Goal: Book appointment/travel/reservation

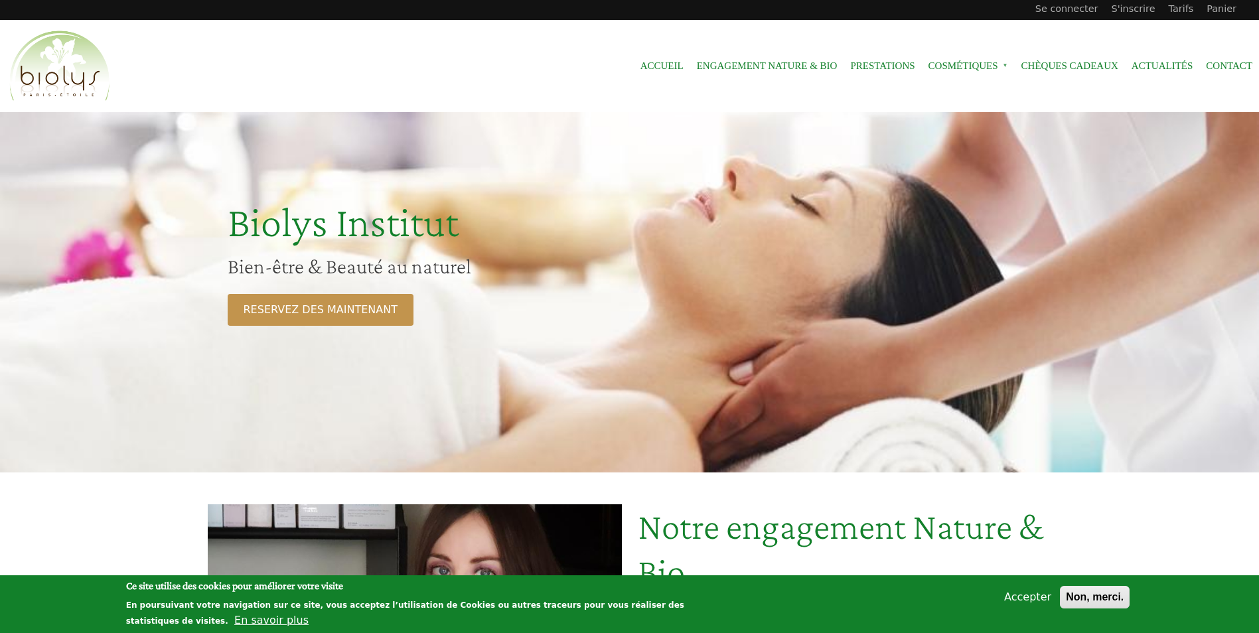
scroll to position [199, 0]
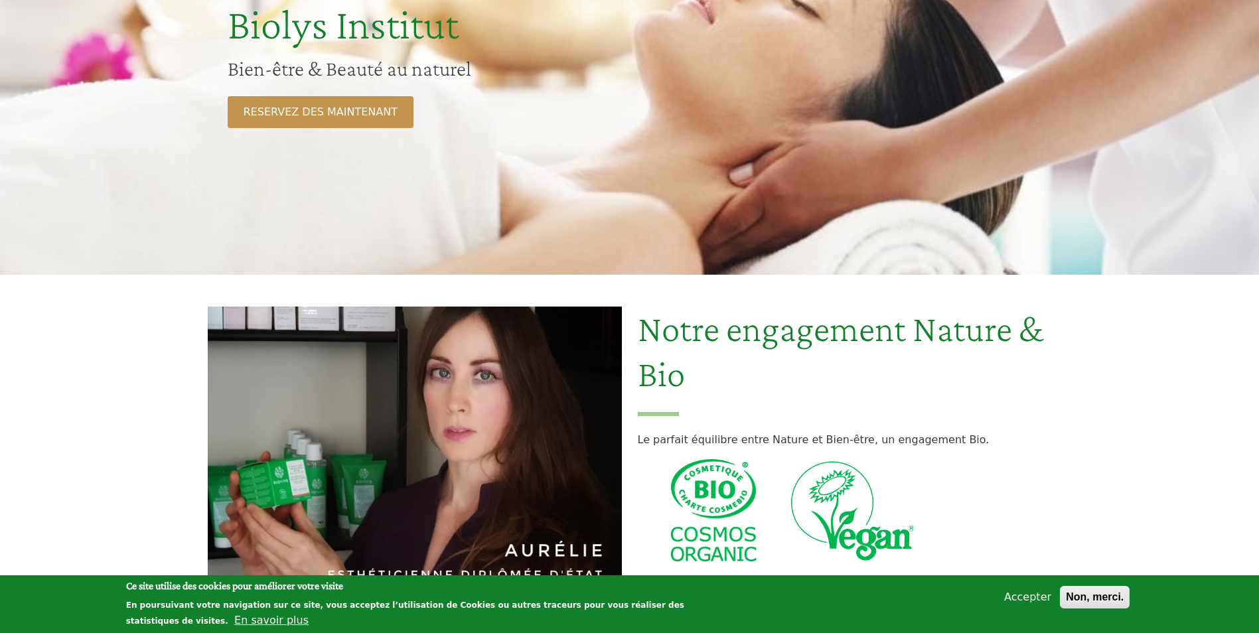
click at [947, 444] on p "Le parfait équilibre entre Nature et Bien-être, un engagement Bio." at bounding box center [845, 440] width 414 height 16
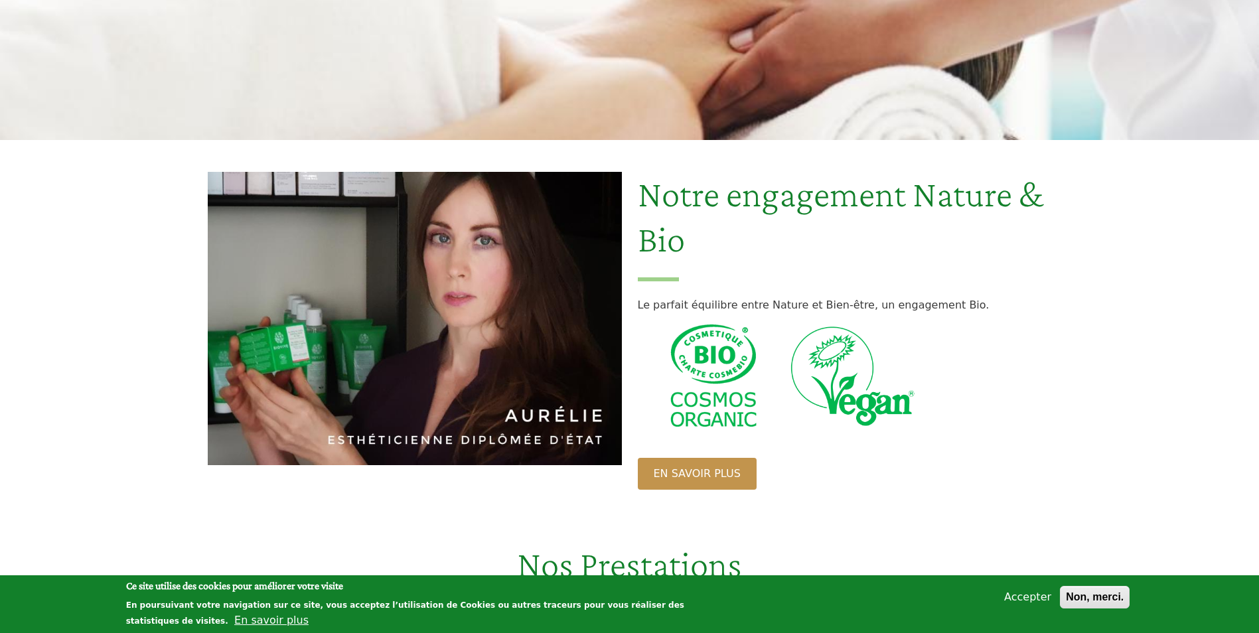
scroll to position [465, 0]
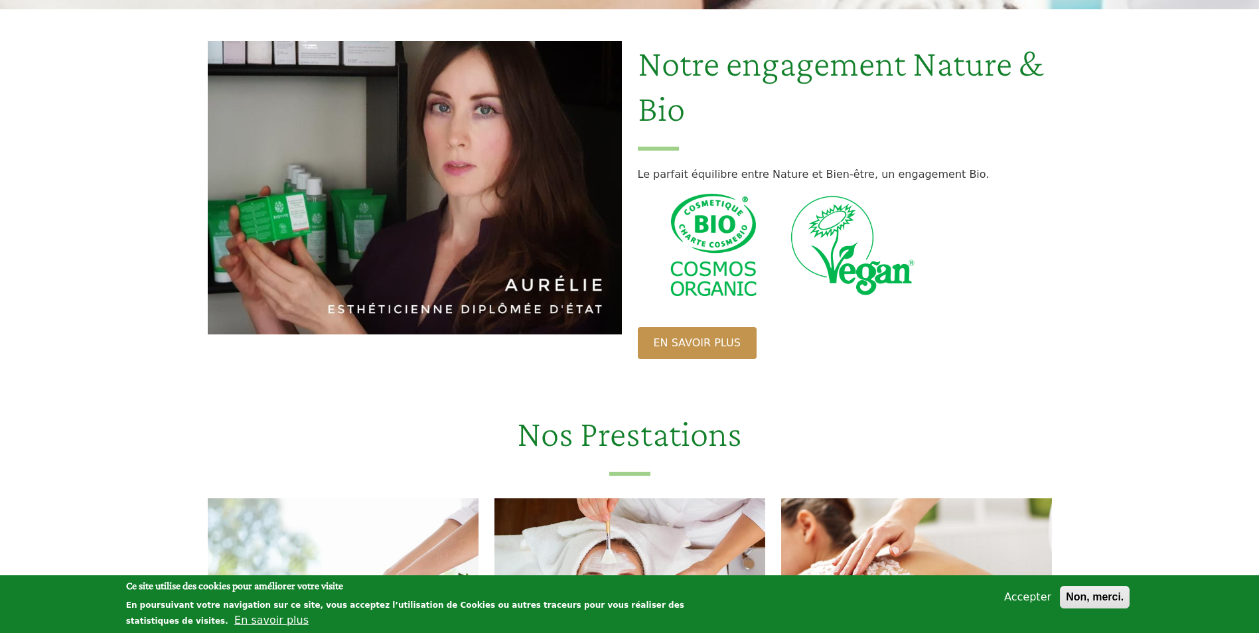
click at [1046, 604] on button "Accepter" at bounding box center [1028, 598] width 58 height 16
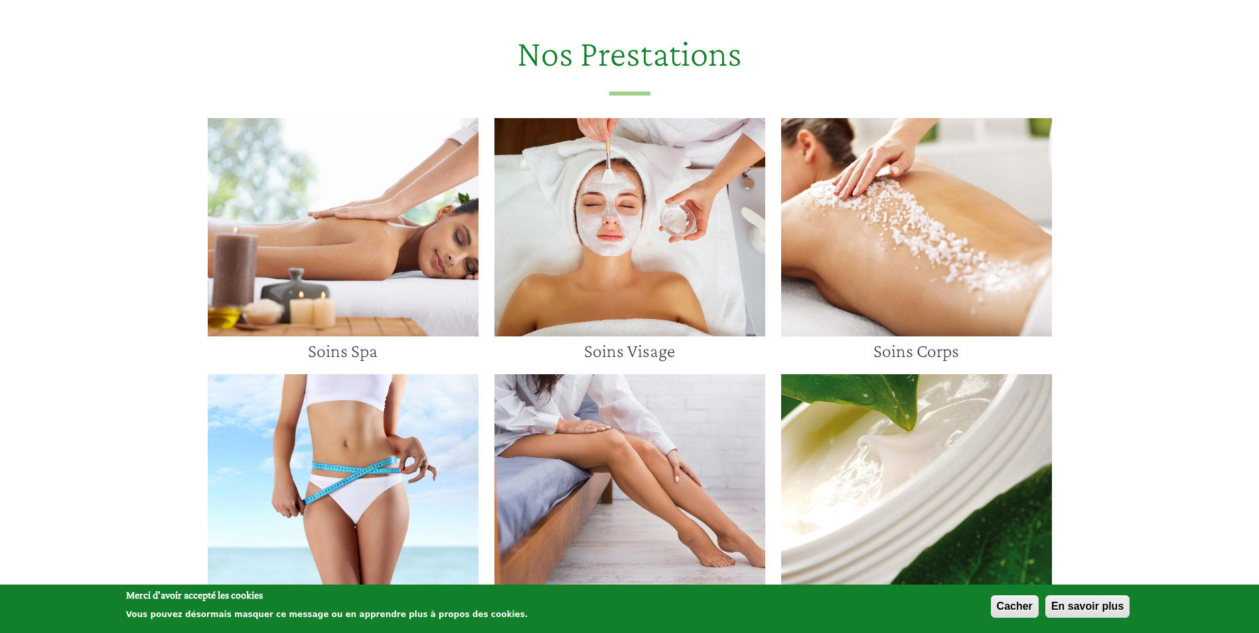
scroll to position [930, 0]
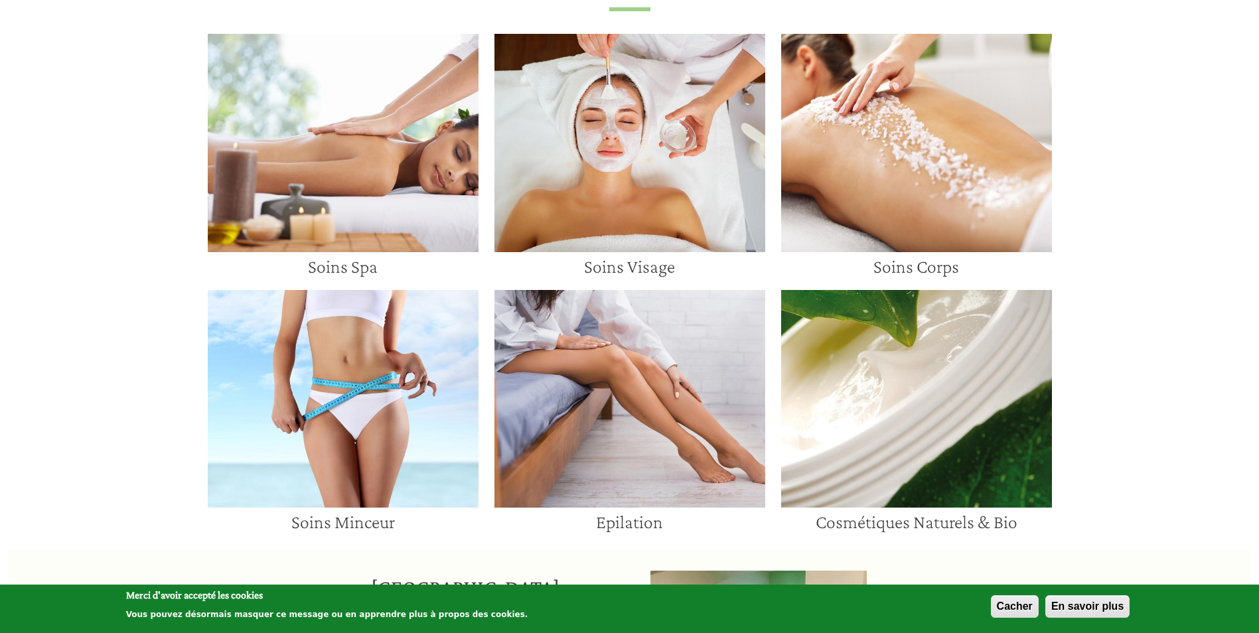
click at [687, 112] on img at bounding box center [630, 143] width 271 height 218
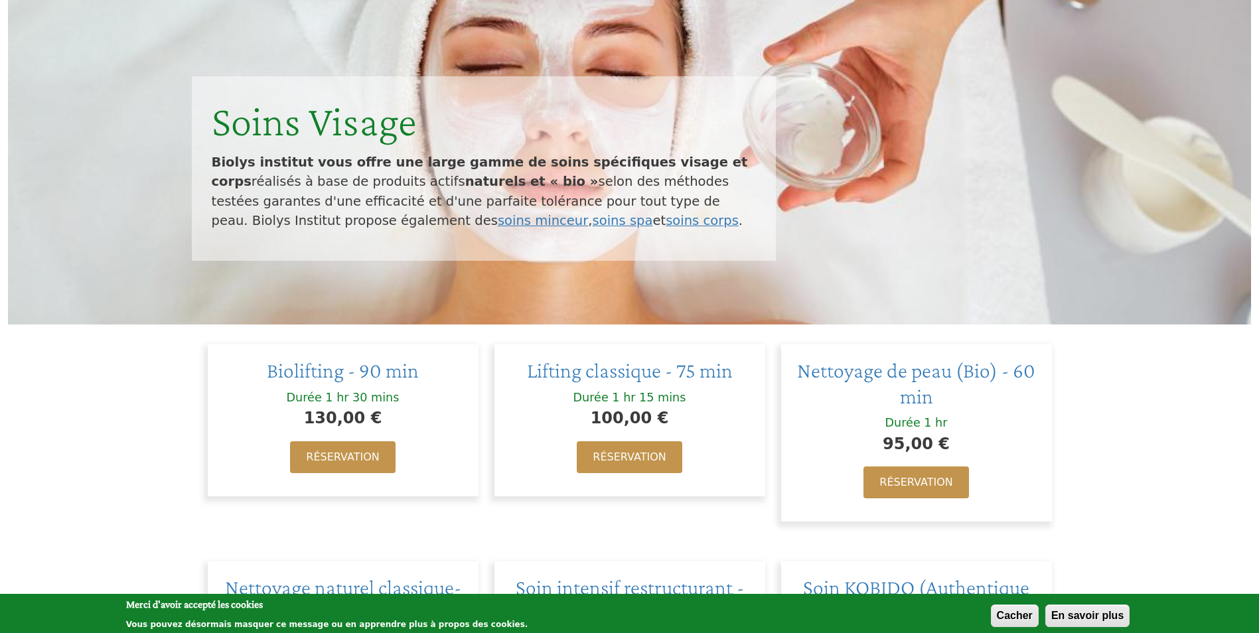
scroll to position [332, 0]
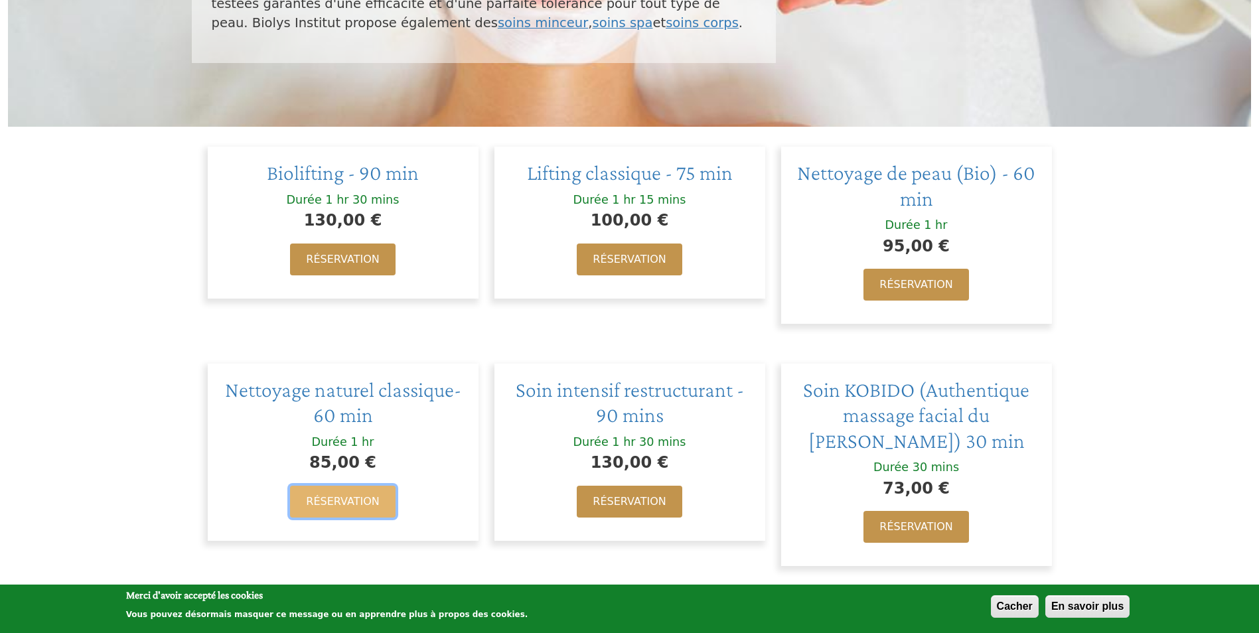
click at [355, 510] on link "Réservation" at bounding box center [342, 502] width 105 height 32
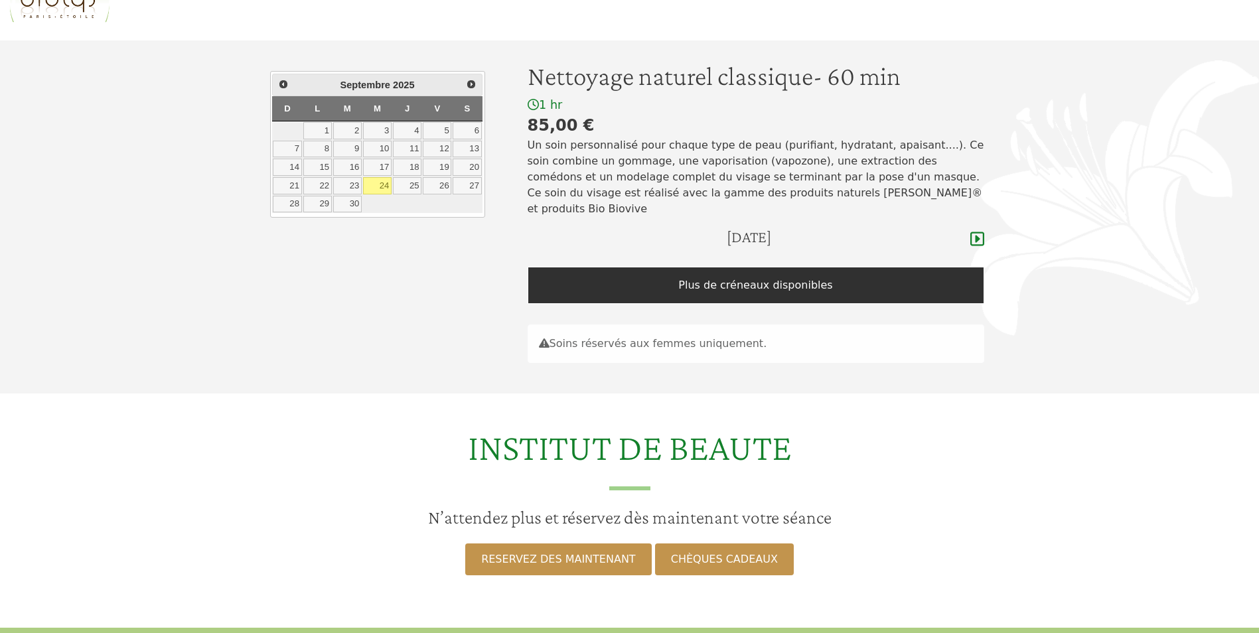
scroll to position [66, 0]
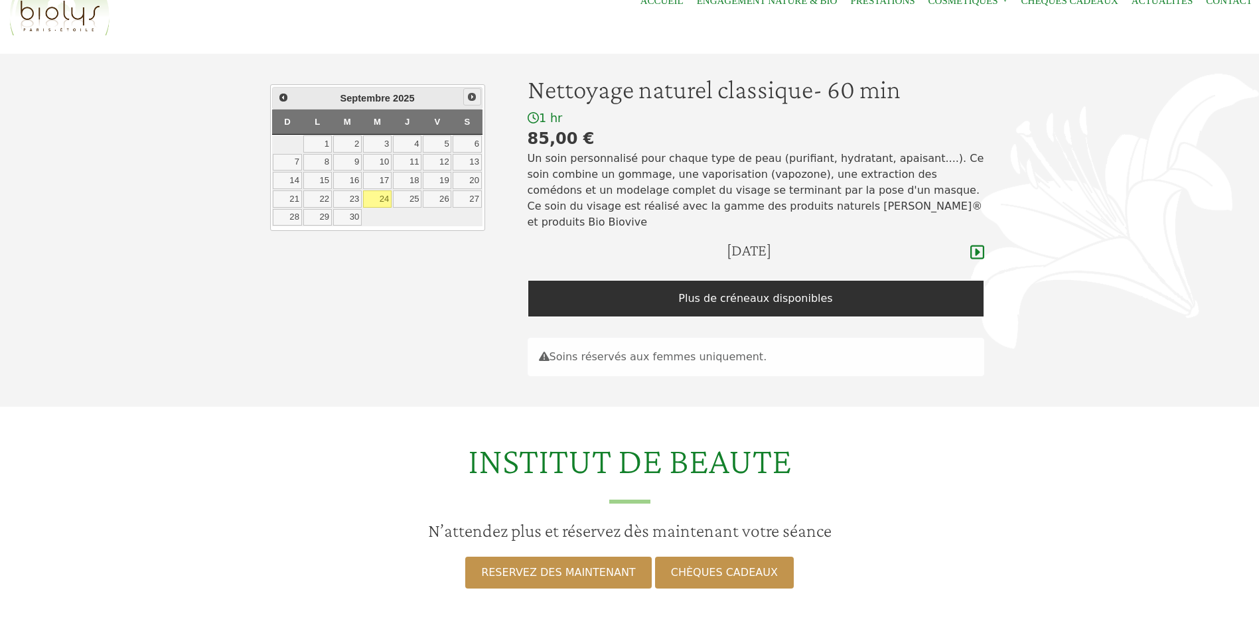
click at [471, 96] on span "Suivant" at bounding box center [472, 97] width 11 height 11
click at [414, 197] on link "23" at bounding box center [407, 199] width 29 height 17
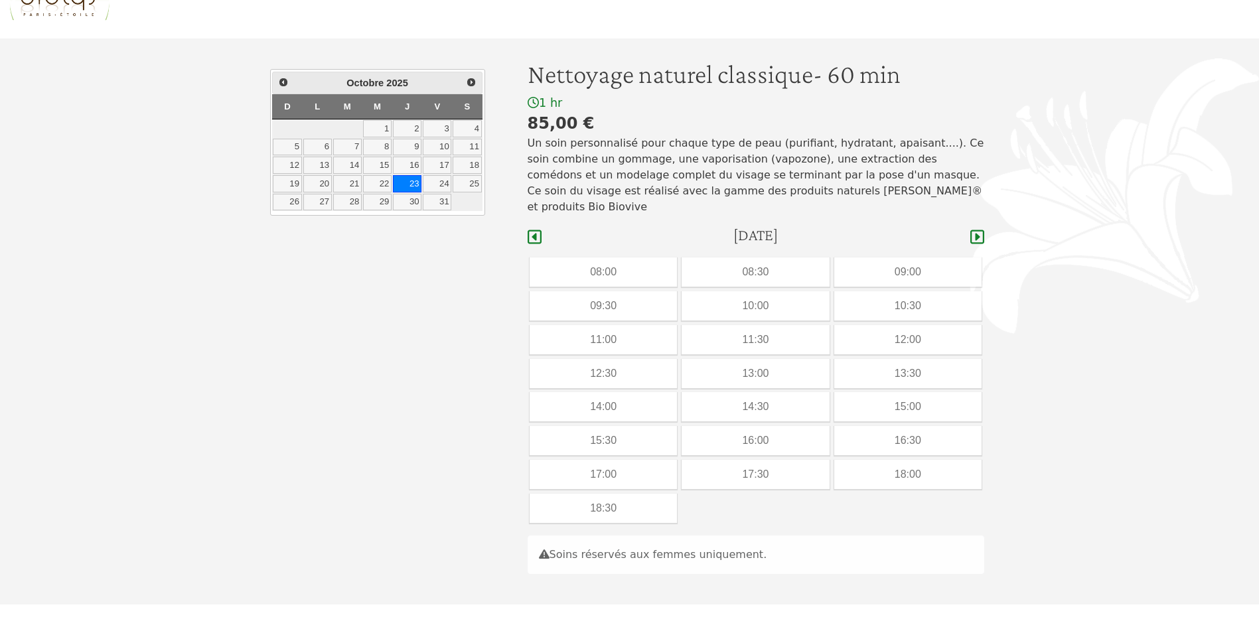
scroll to position [42, 0]
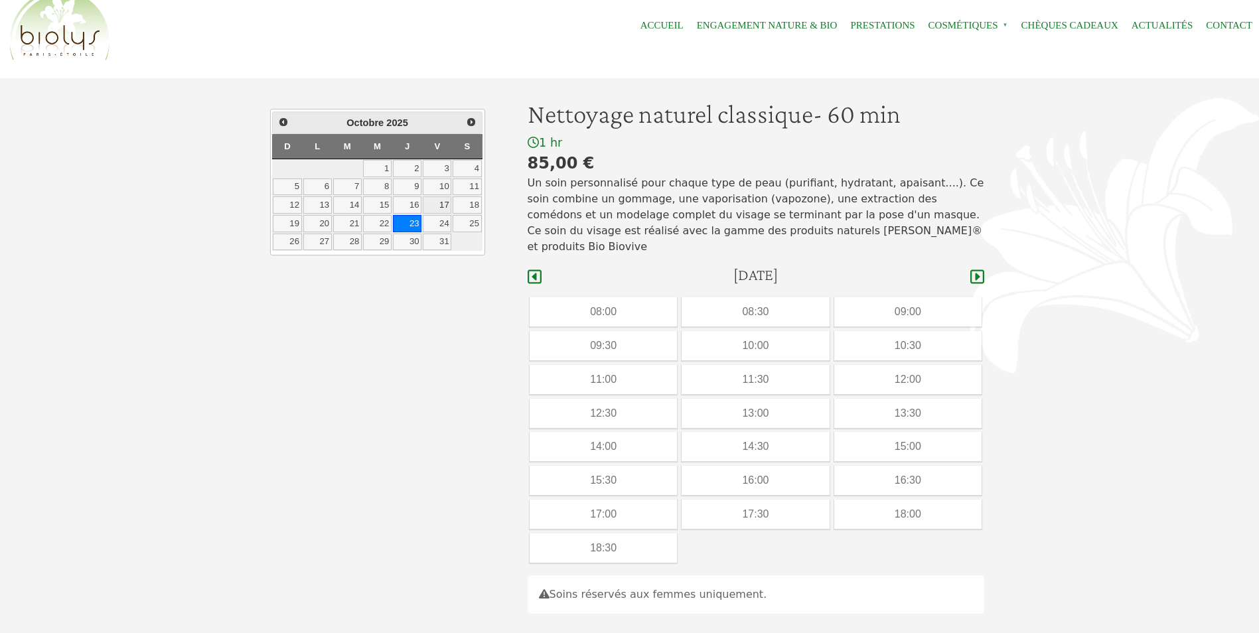
click at [439, 201] on link "17" at bounding box center [437, 205] width 29 height 17
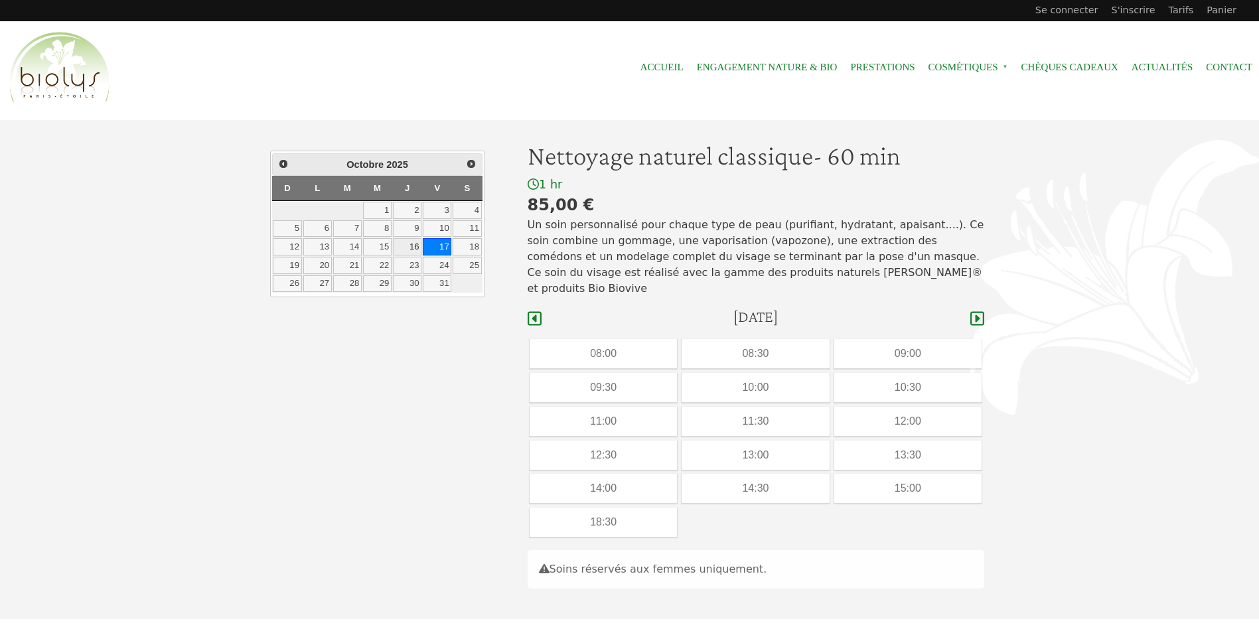
click at [418, 249] on link "16" at bounding box center [407, 246] width 29 height 17
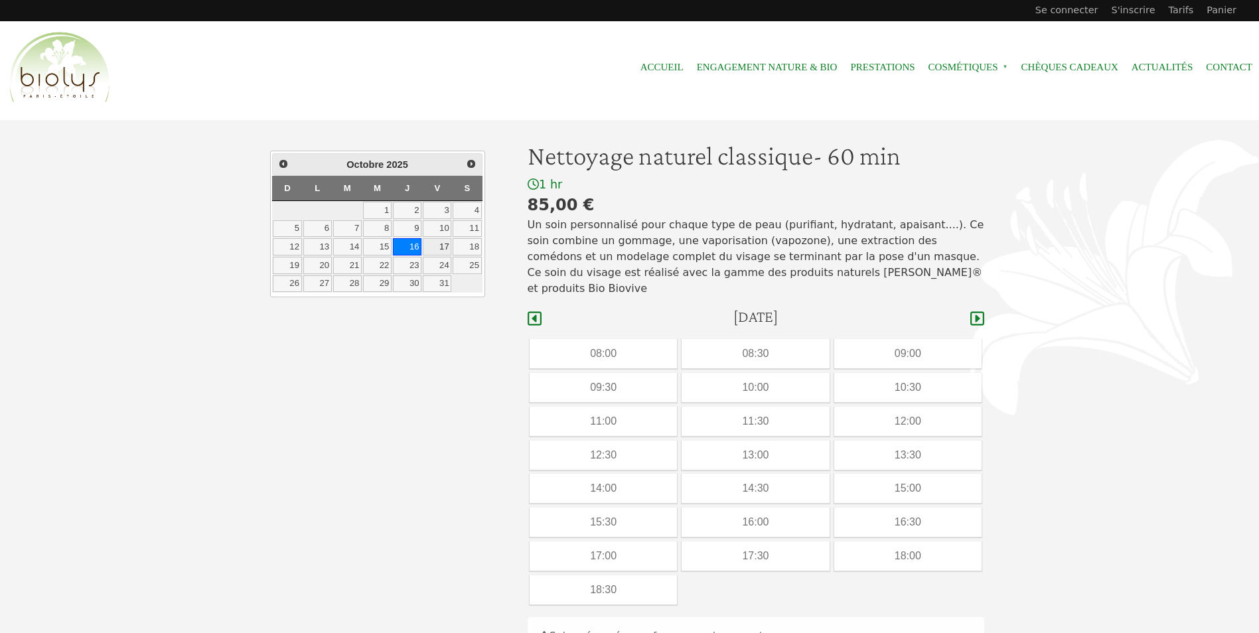
click at [441, 251] on link "17" at bounding box center [437, 246] width 29 height 17
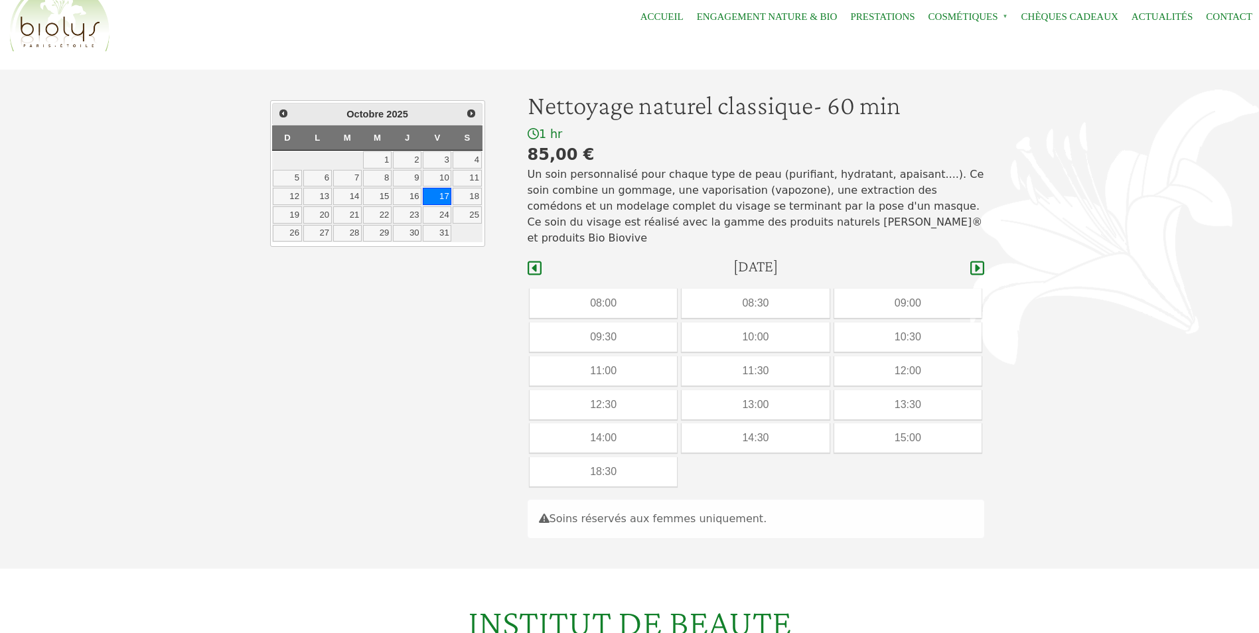
scroll to position [42, 0]
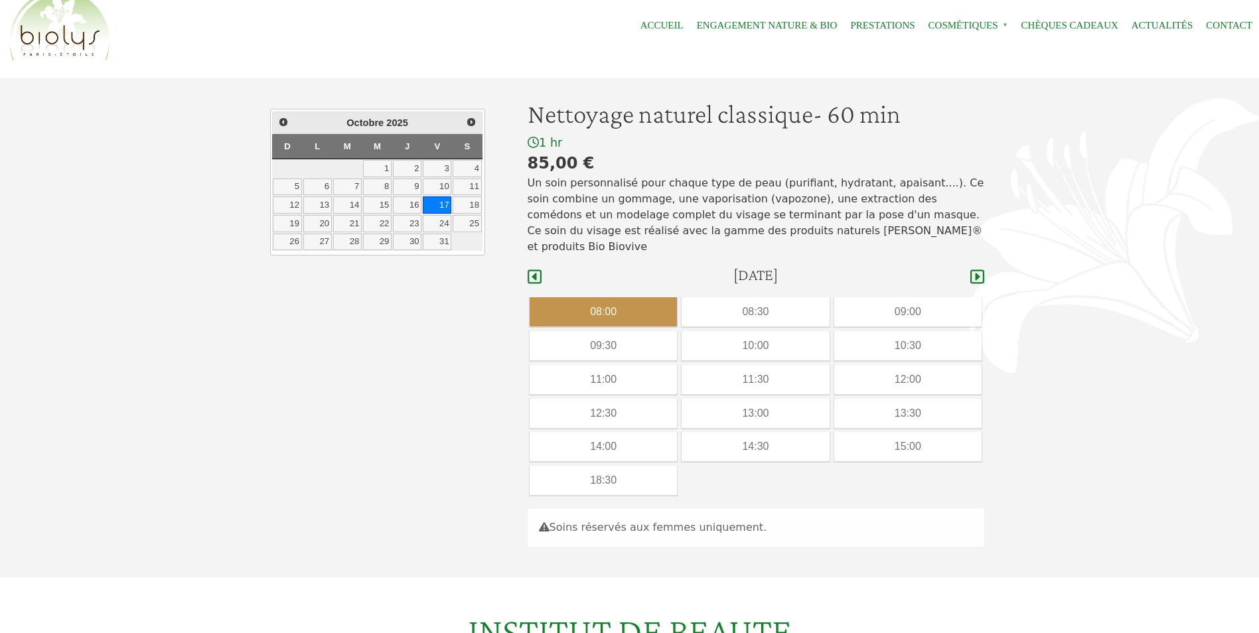
click at [592, 307] on div "08:00" at bounding box center [603, 311] width 147 height 29
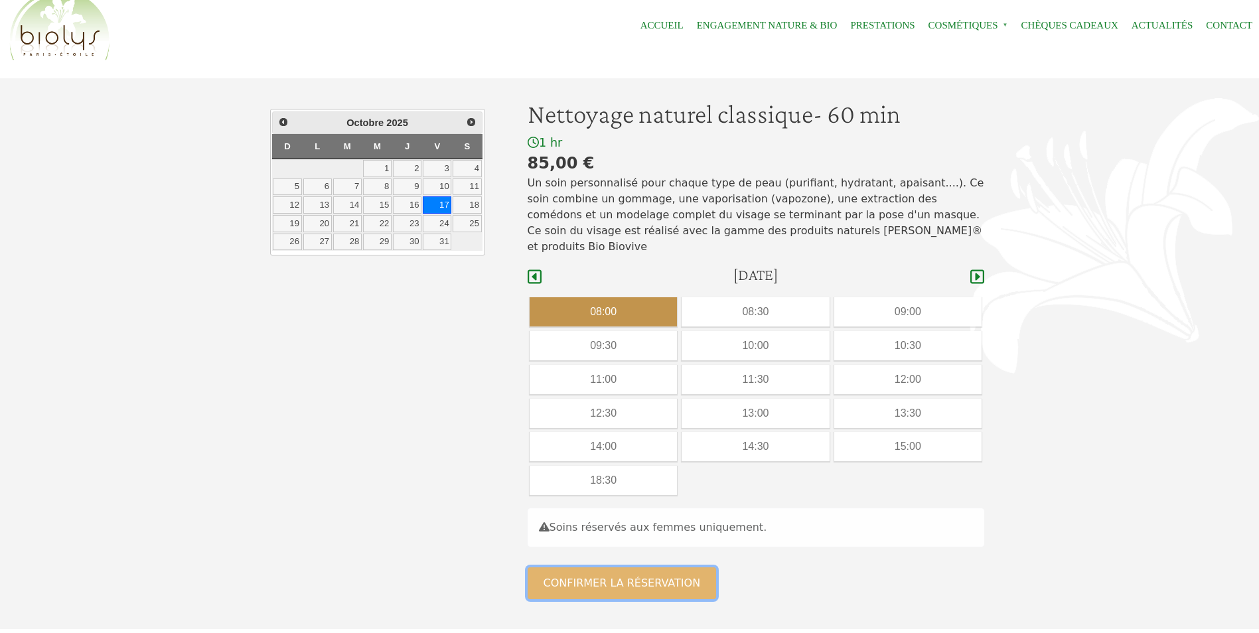
click at [627, 572] on button "Confirmer la réservation" at bounding box center [622, 584] width 189 height 32
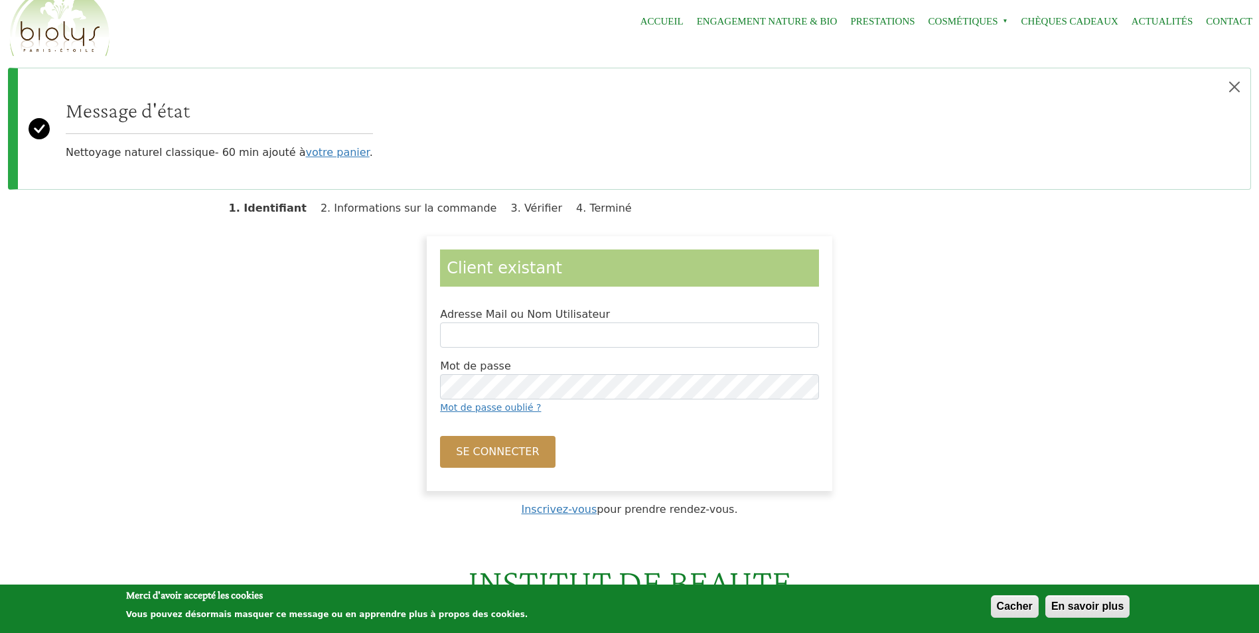
scroll to position [66, 0]
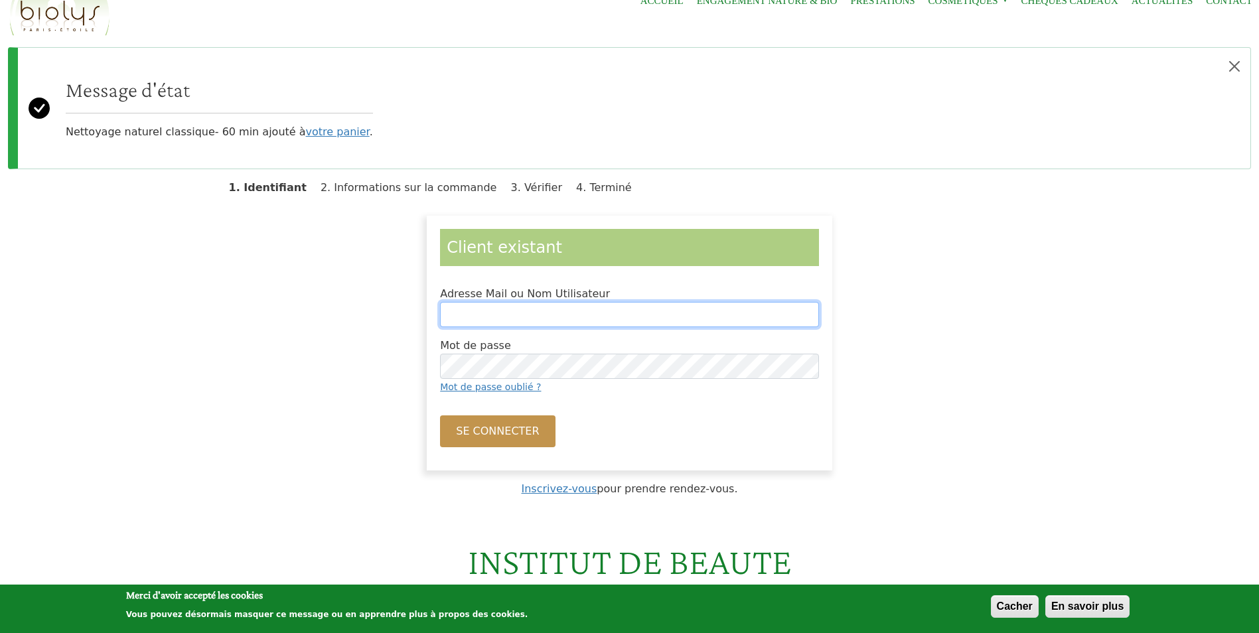
click at [488, 316] on input "Adresse Mail ou Nom Utilisateur" at bounding box center [629, 314] width 379 height 25
type input "**********"
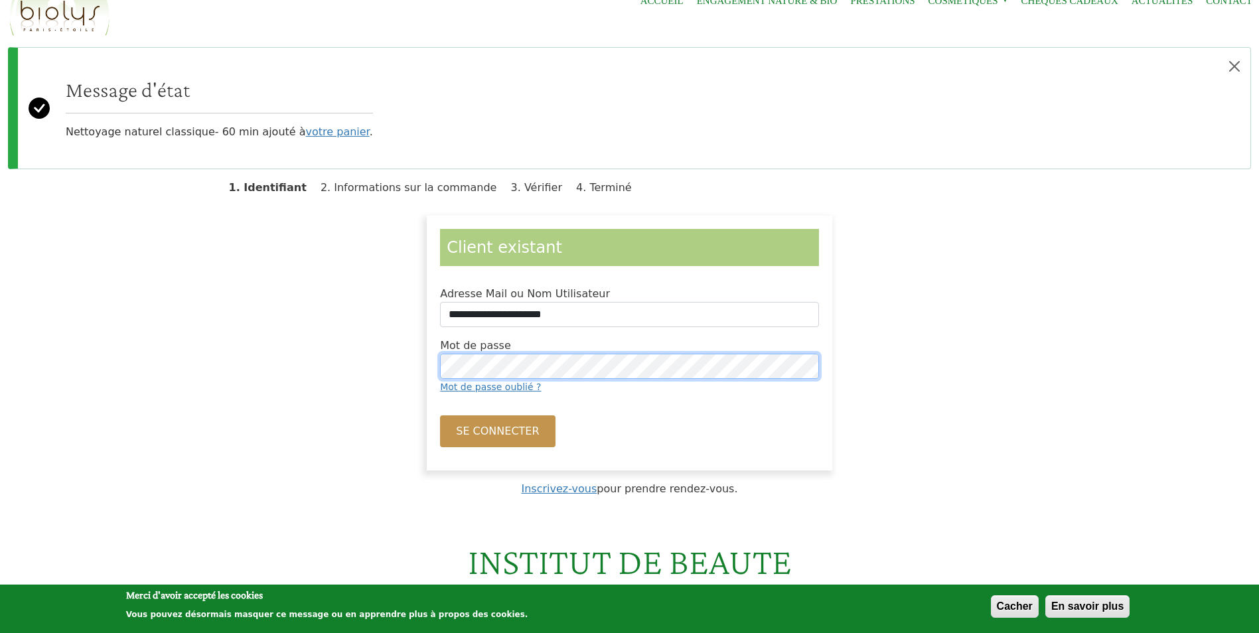
click at [440, 416] on button "Se connecter" at bounding box center [497, 432] width 115 height 32
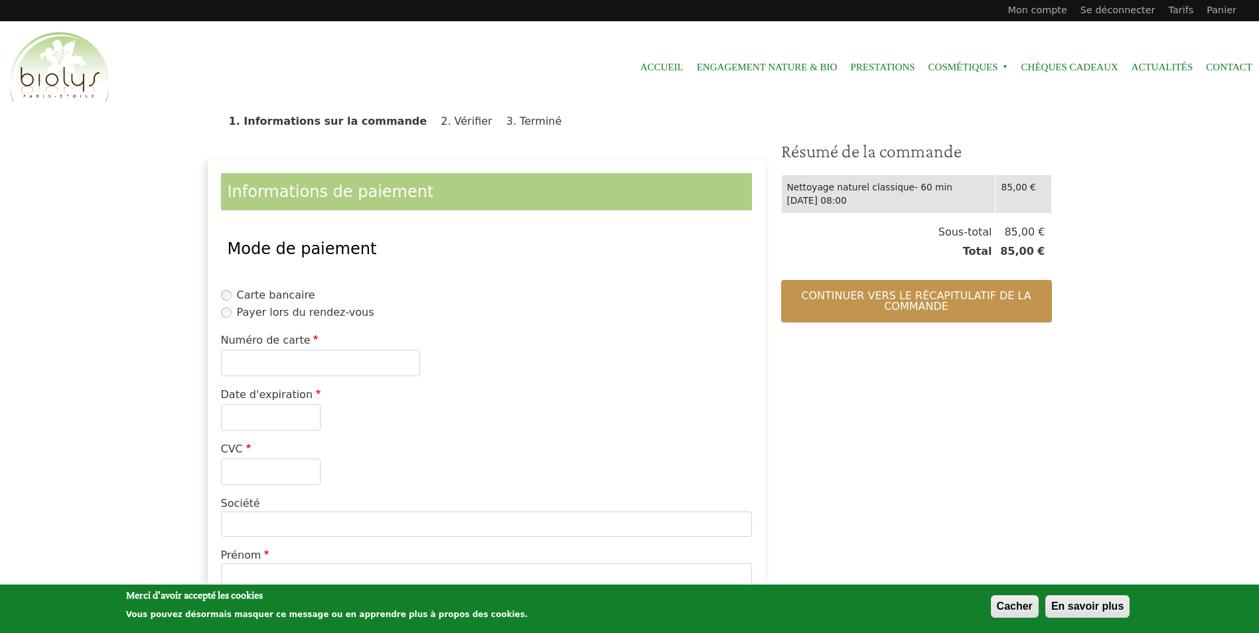
click at [317, 315] on label "Payer lors du rendez-vous" at bounding box center [305, 313] width 137 height 16
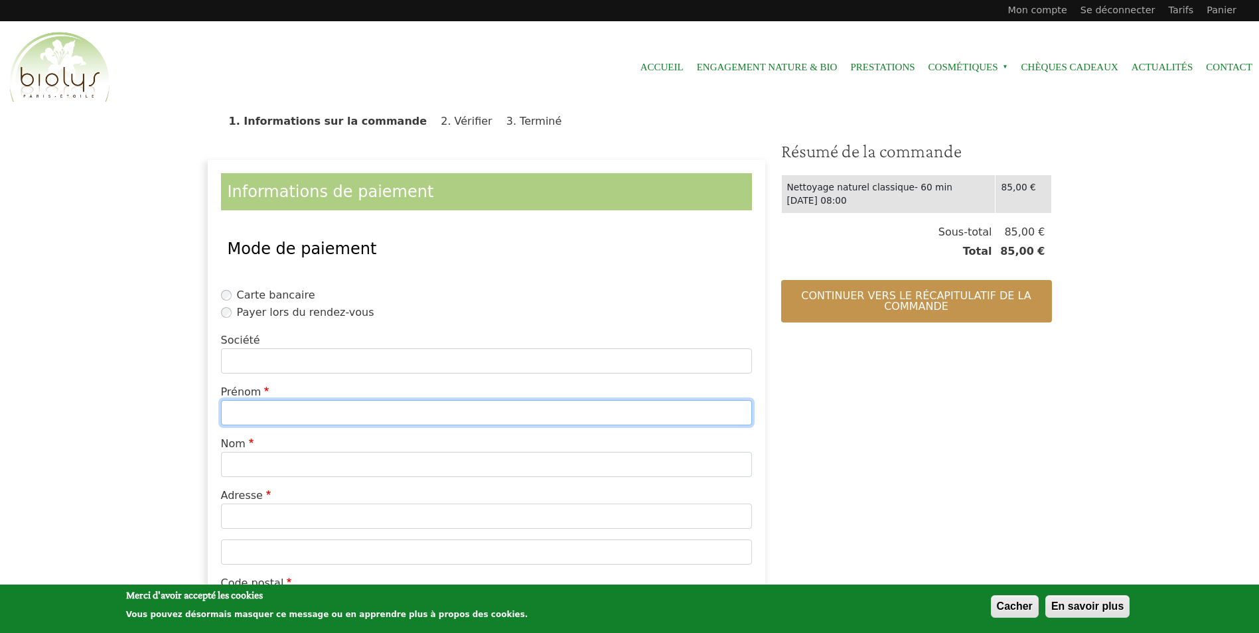
click at [276, 406] on input "Prénom" at bounding box center [486, 412] width 531 height 25
type input "******"
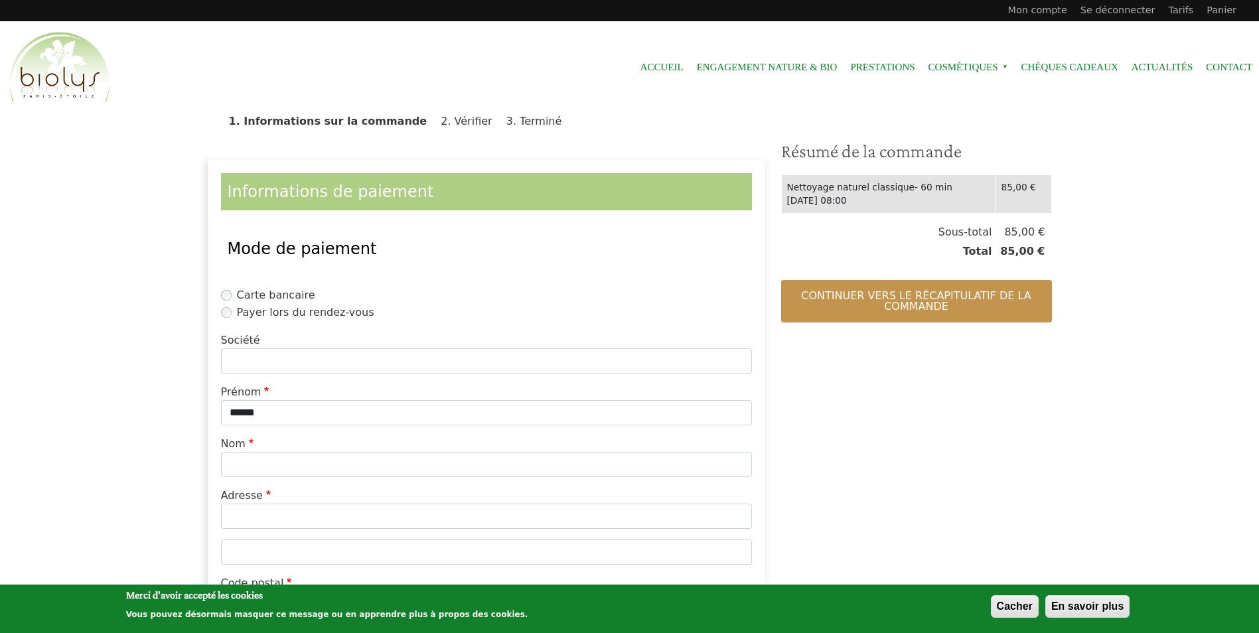
click at [229, 489] on label "Adresse" at bounding box center [247, 496] width 53 height 16
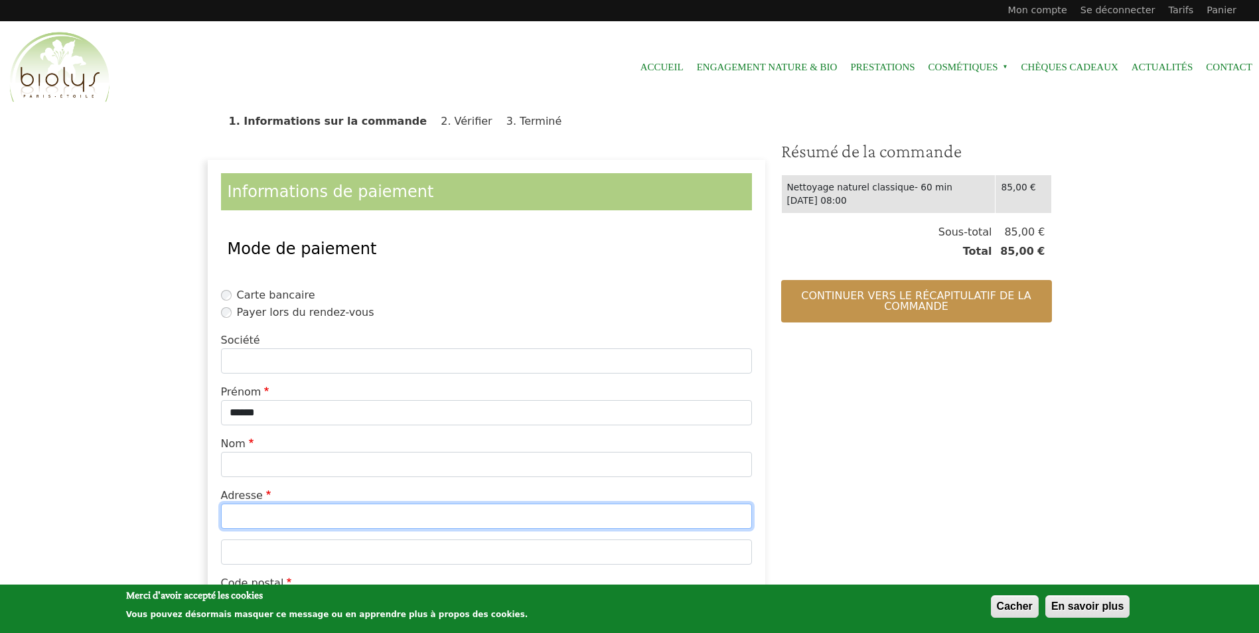
click at [229, 504] on input "Adresse" at bounding box center [486, 516] width 531 height 25
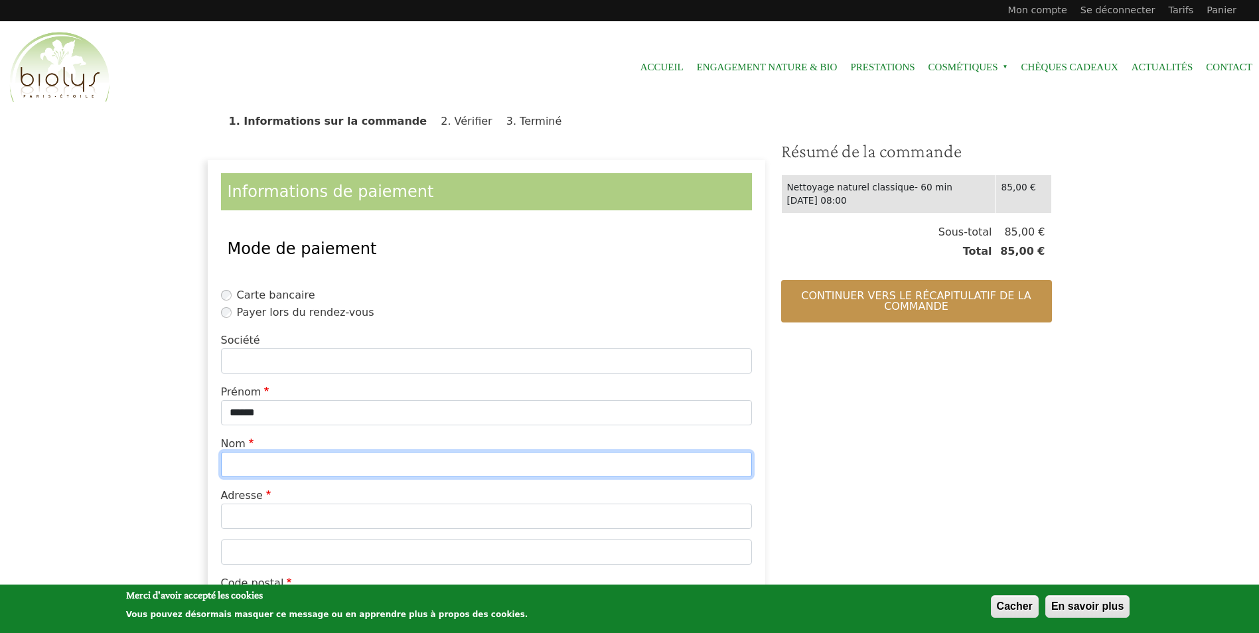
click at [245, 477] on input "Nom" at bounding box center [486, 464] width 531 height 25
type input "********"
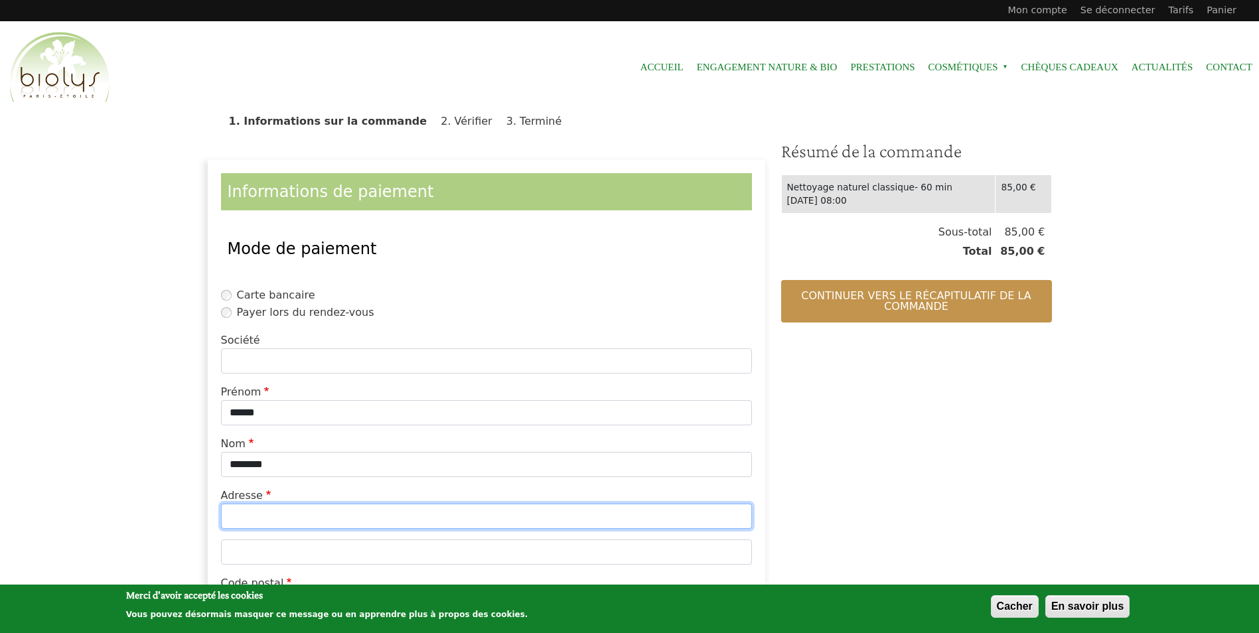
click at [260, 518] on input "Adresse" at bounding box center [486, 516] width 531 height 25
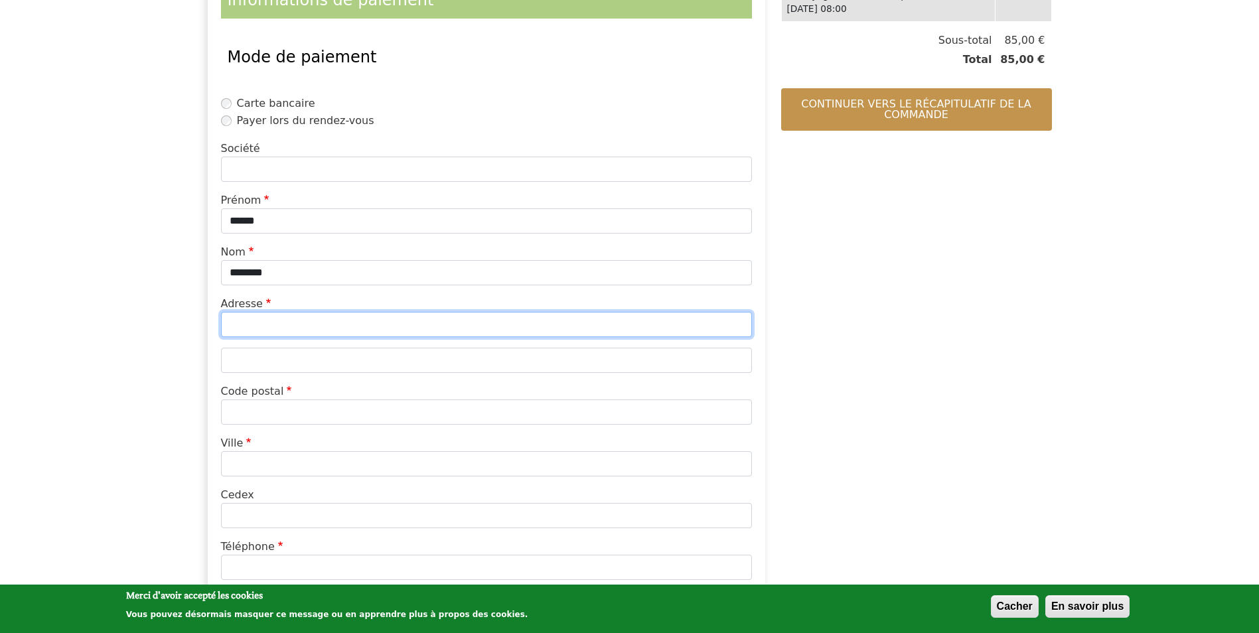
scroll to position [266, 0]
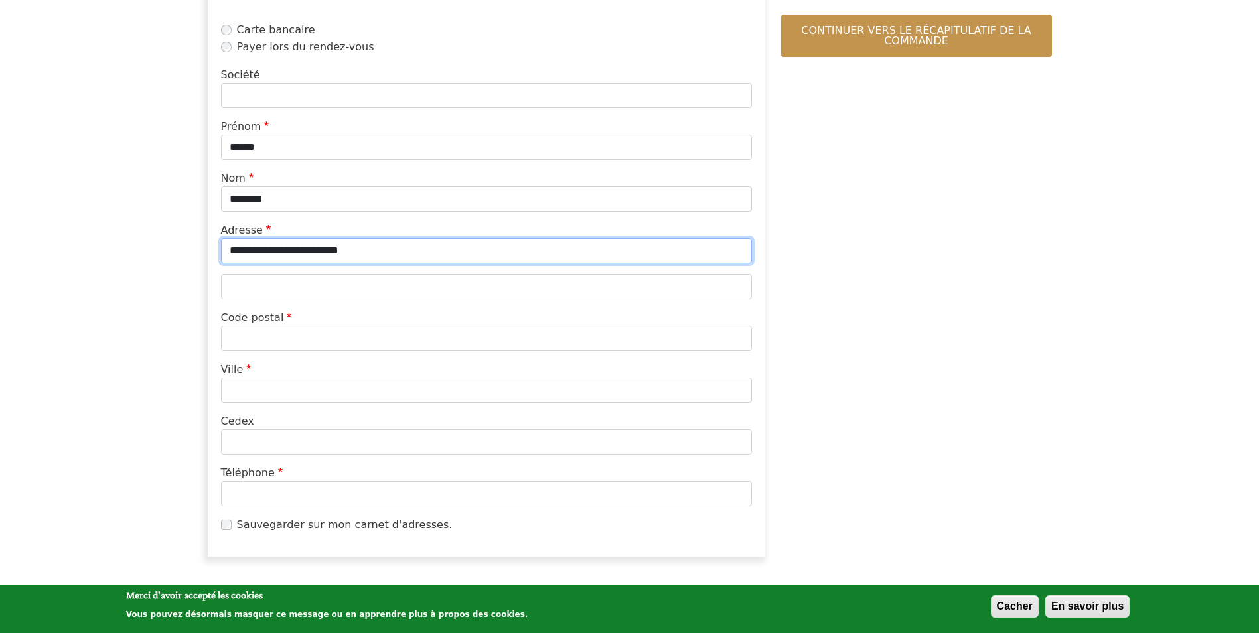
type input "**********"
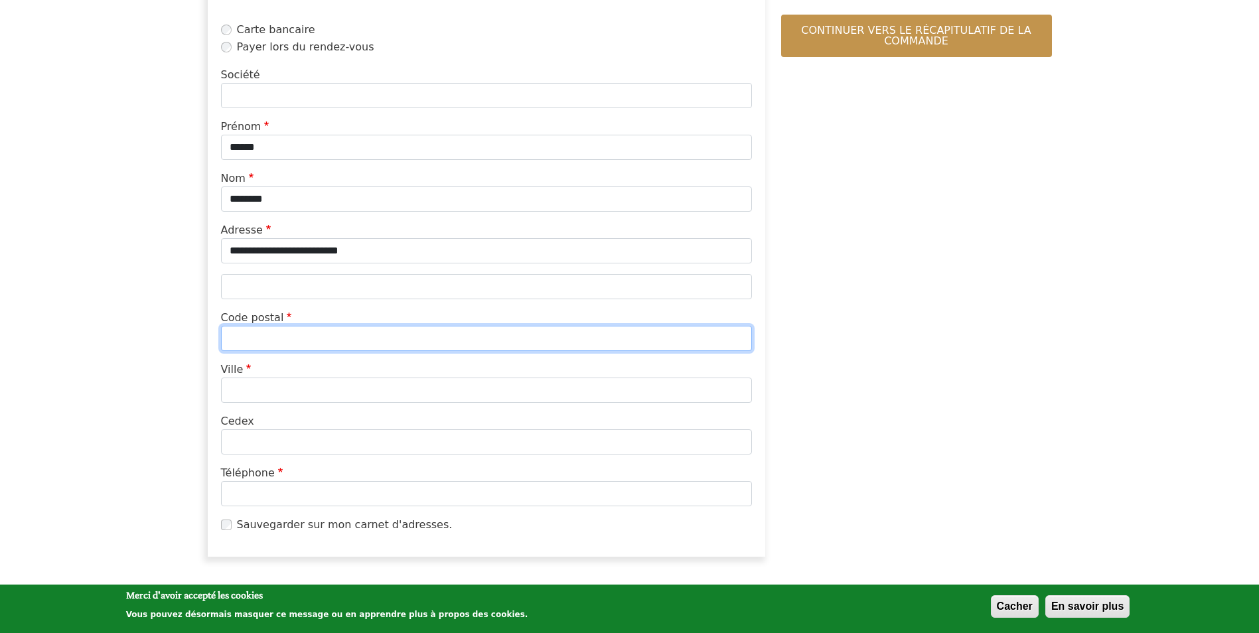
click at [267, 328] on input "Code postal" at bounding box center [486, 338] width 531 height 25
type input "*****"
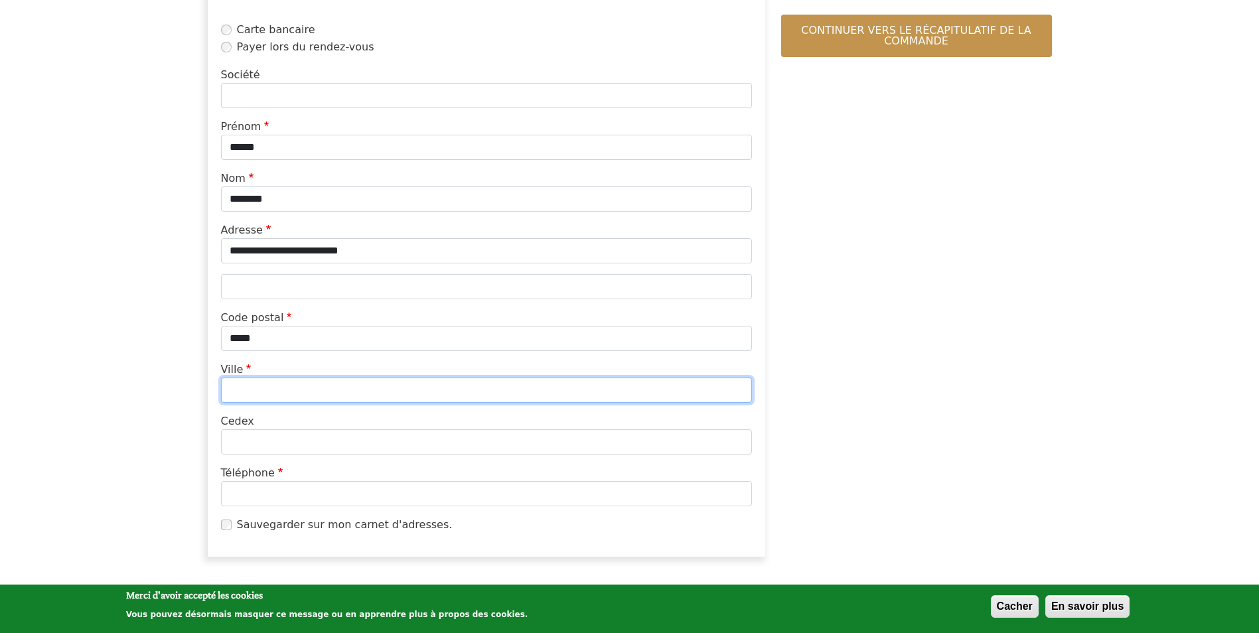
click at [259, 400] on input "Ville" at bounding box center [486, 390] width 531 height 25
type input "*****"
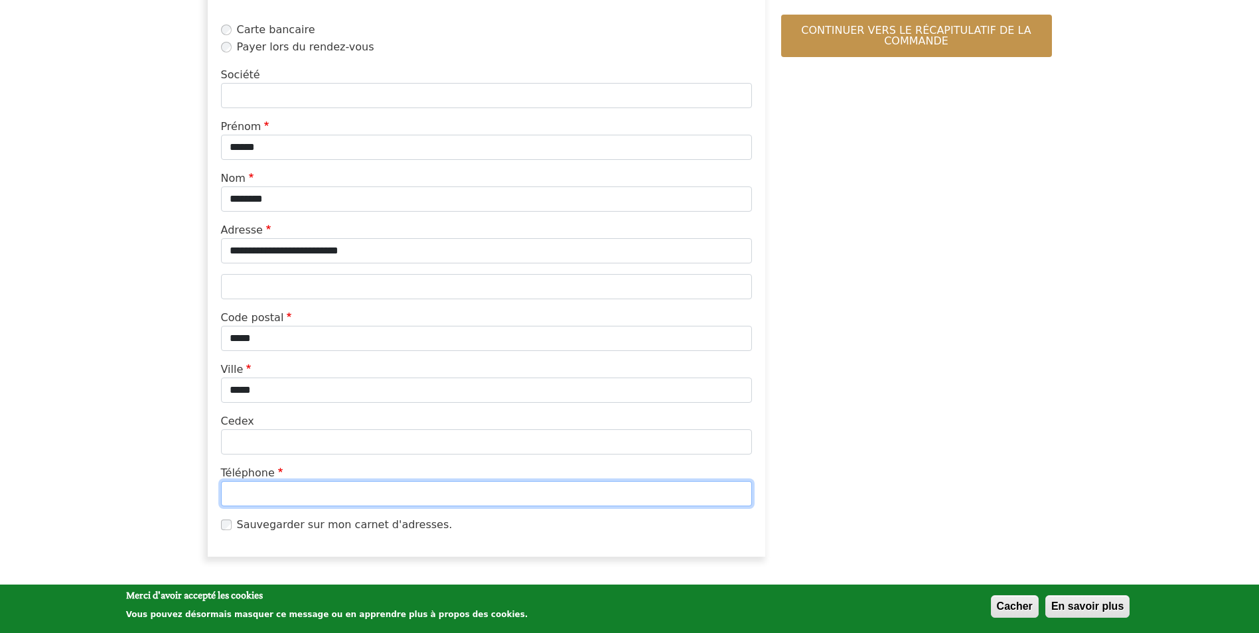
click at [314, 485] on input "Téléphone" at bounding box center [486, 493] width 531 height 25
type input "**********"
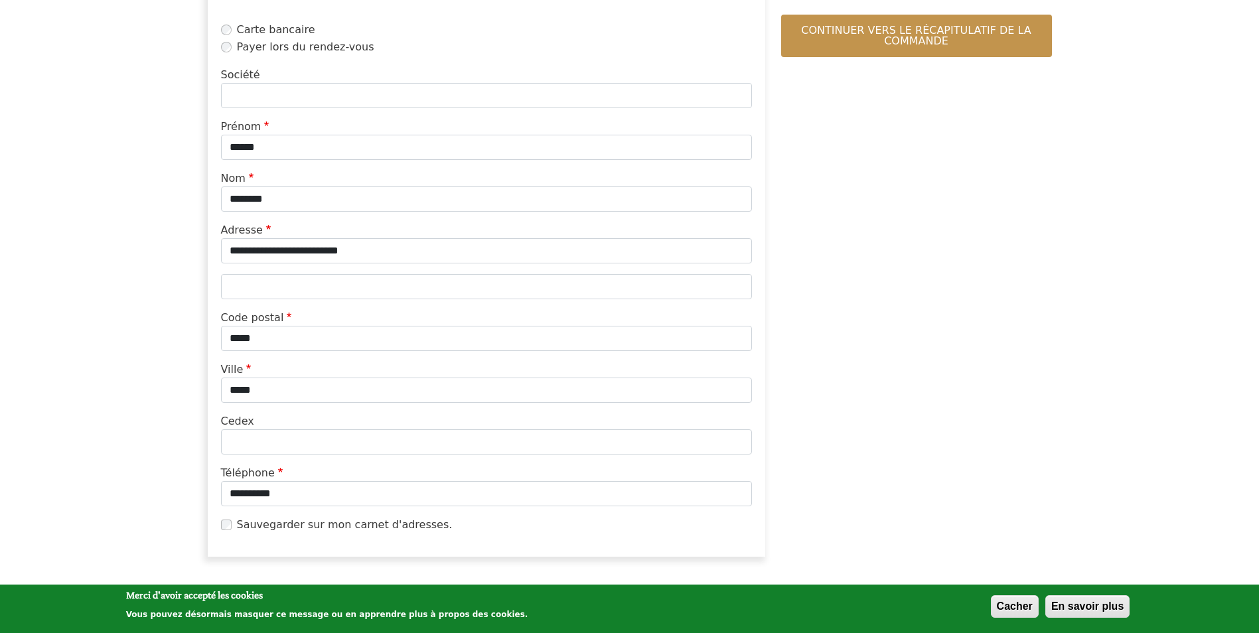
click at [90, 453] on div "**********" at bounding box center [630, 221] width 1244 height 693
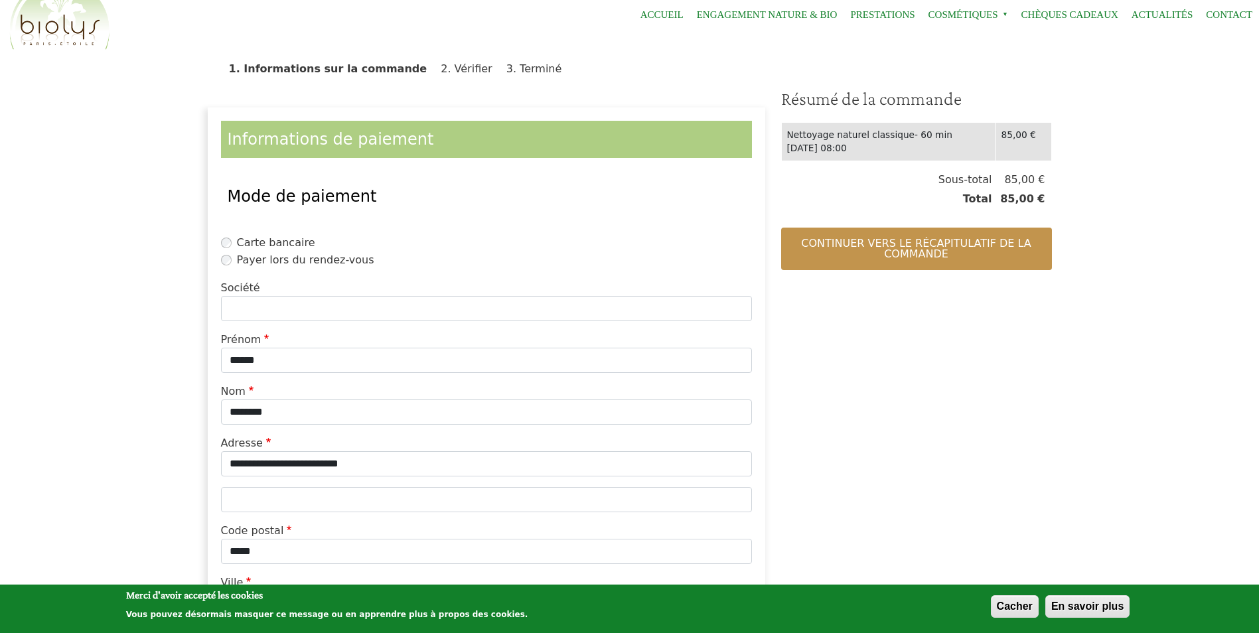
scroll to position [0, 0]
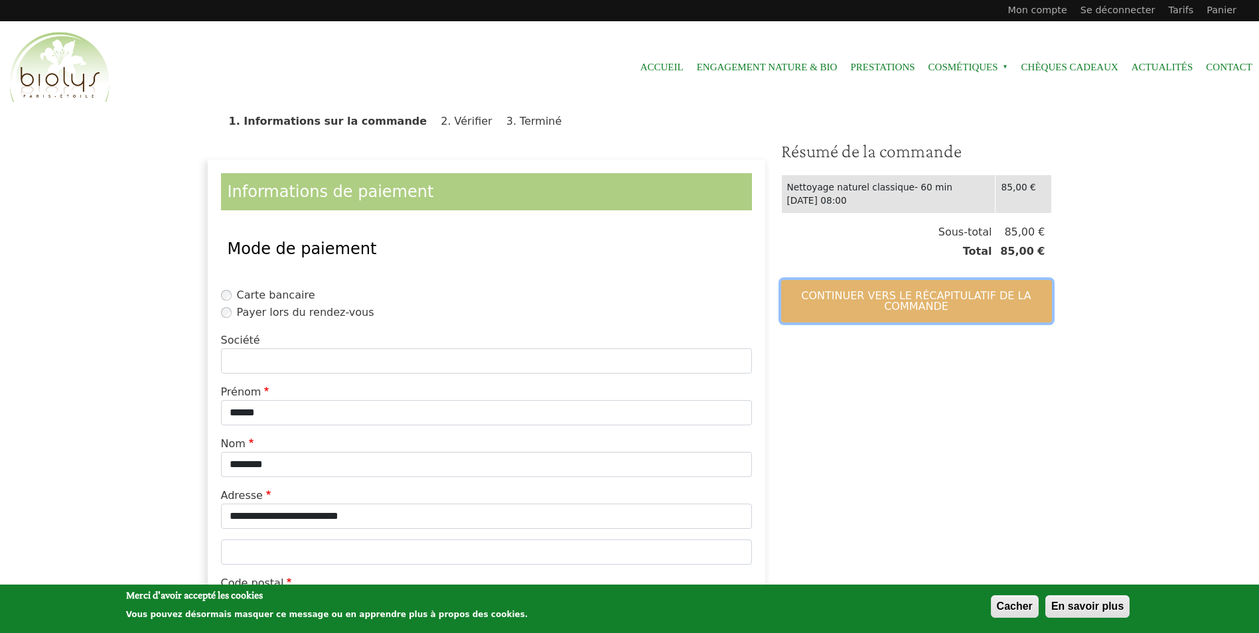
click at [916, 303] on button "Continuer vers le récapitulatif de la commande" at bounding box center [916, 301] width 271 height 42
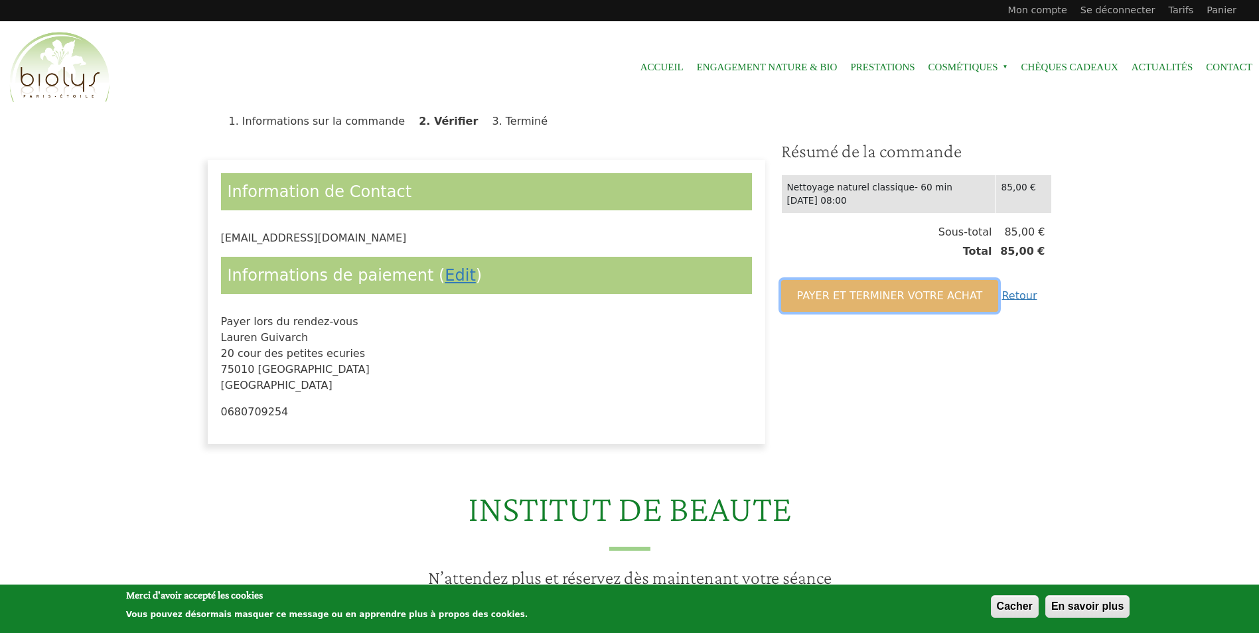
click at [844, 303] on button "Payer et terminer votre achat" at bounding box center [890, 296] width 218 height 32
